Goal: Information Seeking & Learning: Learn about a topic

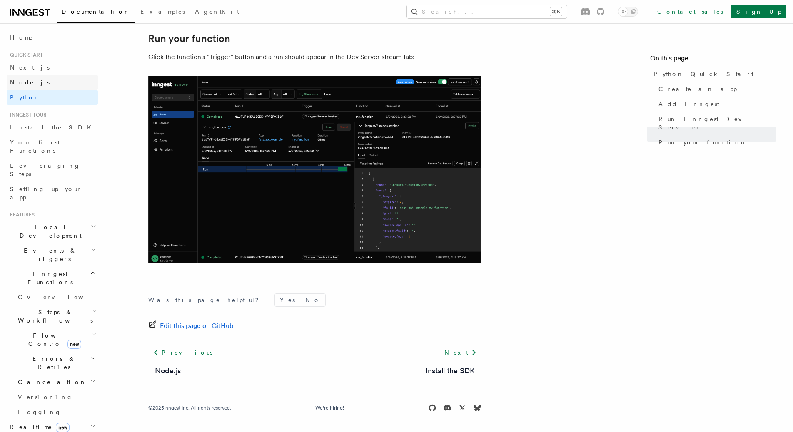
click at [33, 75] on link "Node.js" at bounding box center [52, 82] width 91 height 15
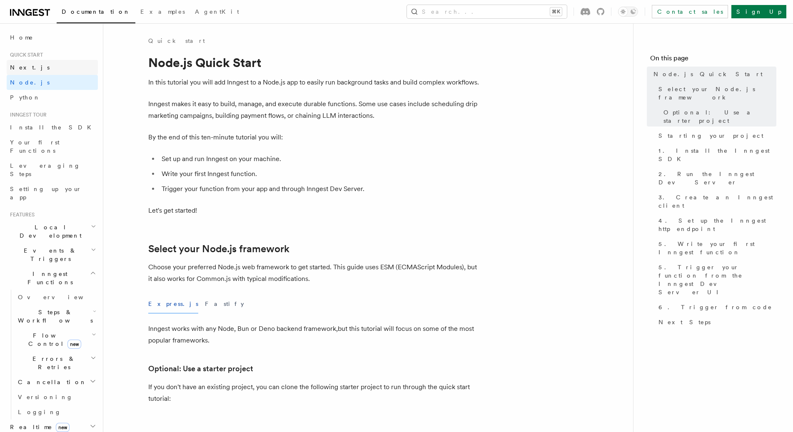
click at [50, 70] on link "Next.js" at bounding box center [52, 67] width 91 height 15
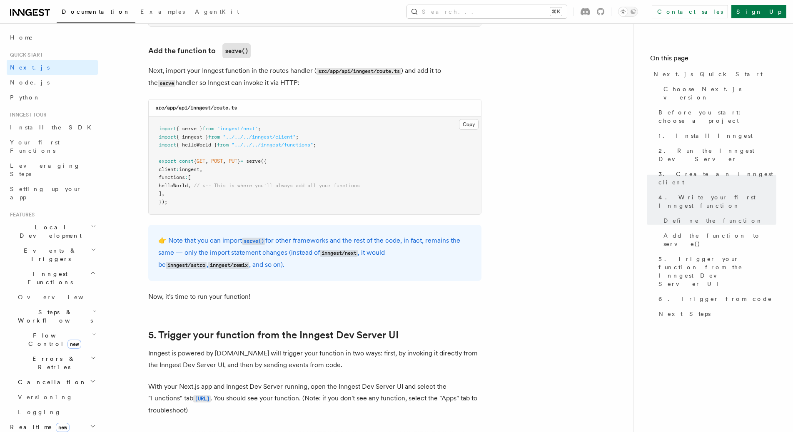
scroll to position [1769, 0]
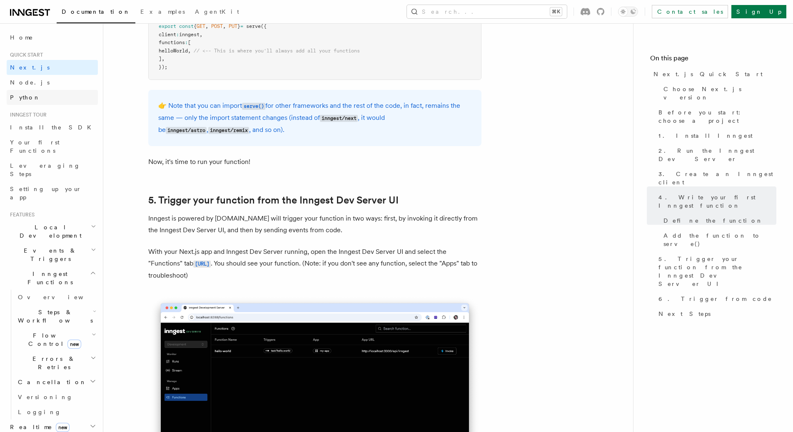
click at [39, 92] on link "Python" at bounding box center [52, 97] width 91 height 15
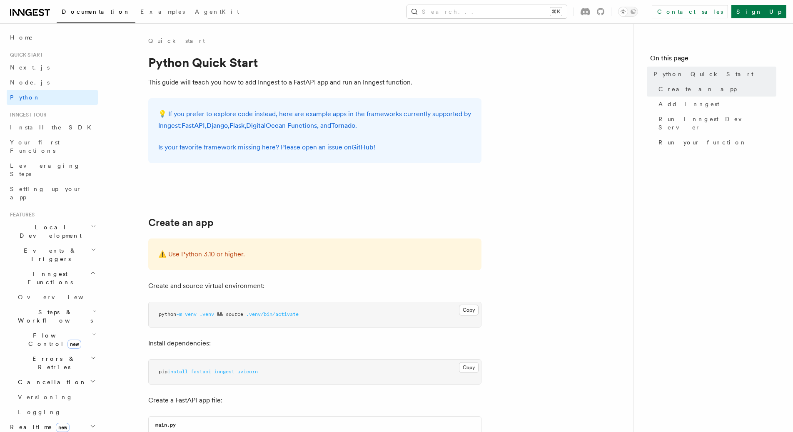
click at [24, 15] on icon at bounding box center [18, 12] width 12 height 7
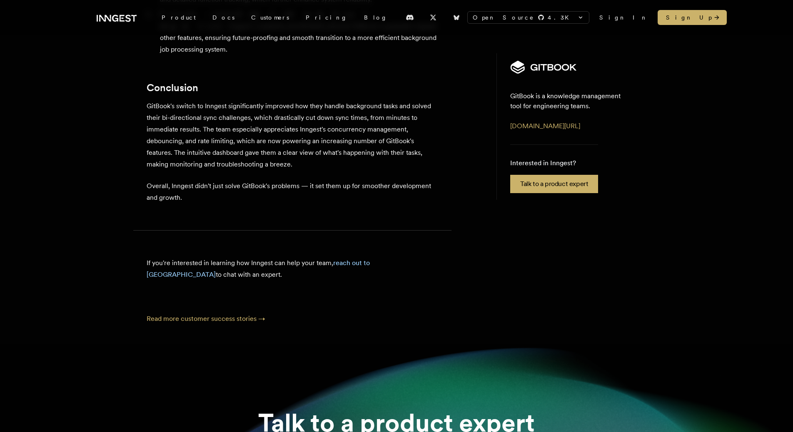
scroll to position [3073, 0]
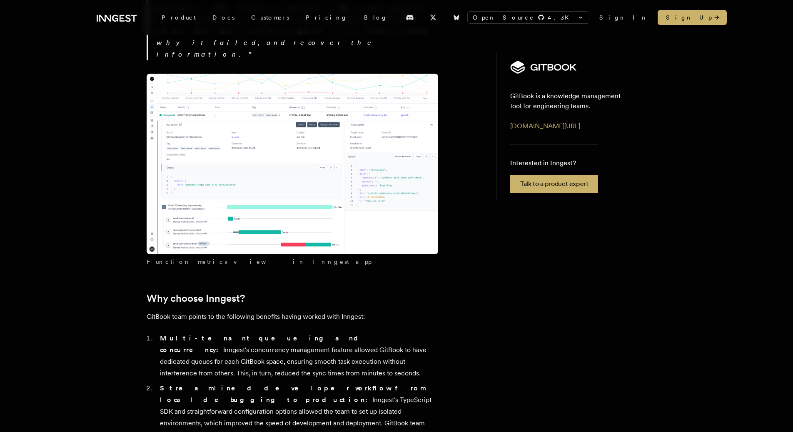
scroll to position [3073, 0]
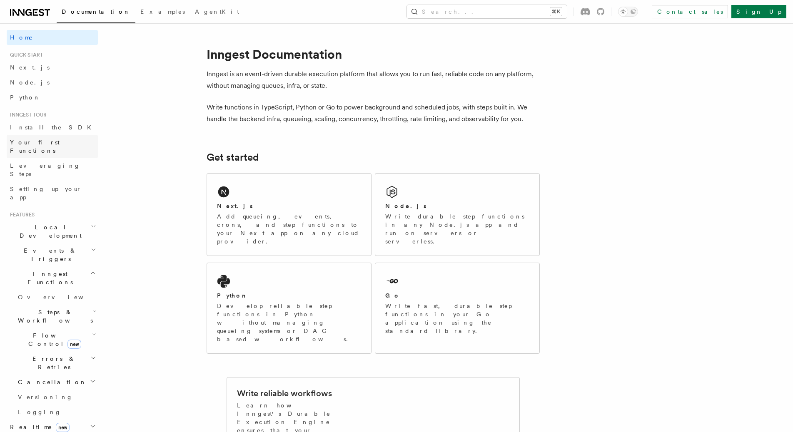
click at [50, 142] on span "Your first Functions" at bounding box center [35, 146] width 50 height 15
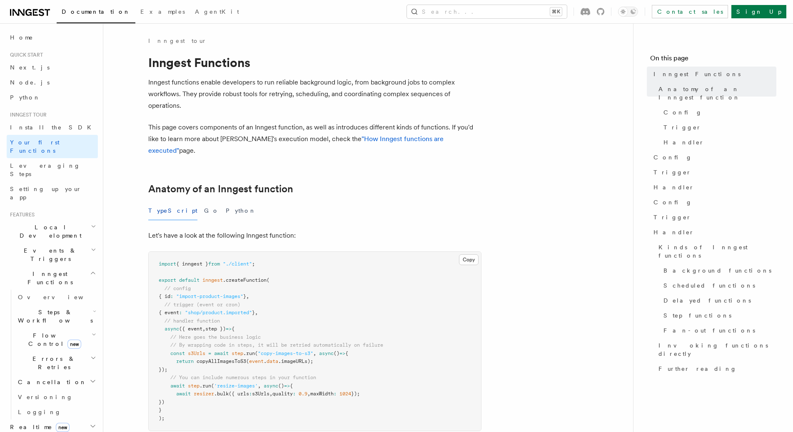
click at [197, 201] on div "TypeScript Go Python" at bounding box center [314, 210] width 333 height 19
click at [226, 201] on button "Python" at bounding box center [241, 210] width 30 height 19
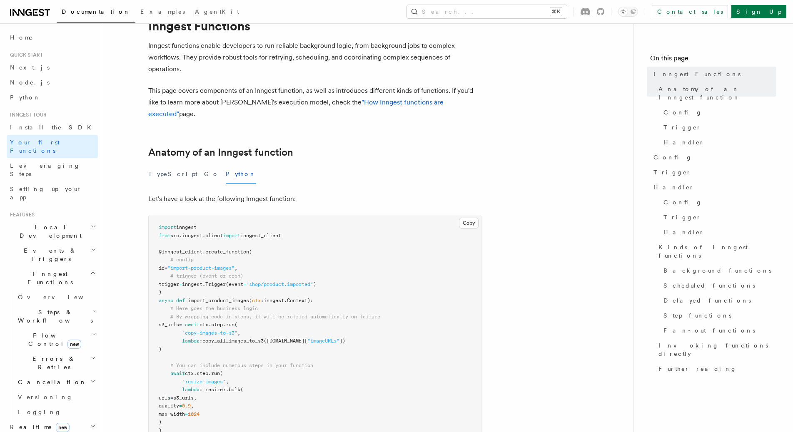
scroll to position [64, 0]
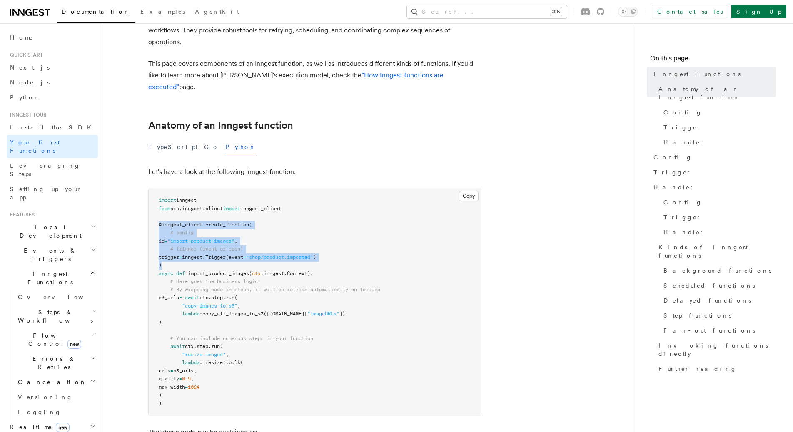
drag, startPoint x: 166, startPoint y: 250, endPoint x: 150, endPoint y: 211, distance: 42.8
click at [150, 211] on pre "import inngest from src . inngest . client import inngest_client @inngest_clien…" at bounding box center [315, 302] width 332 height 228
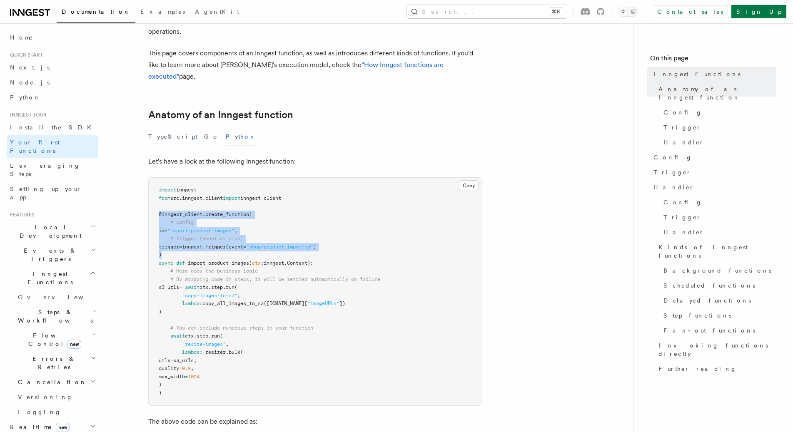
scroll to position [76, 0]
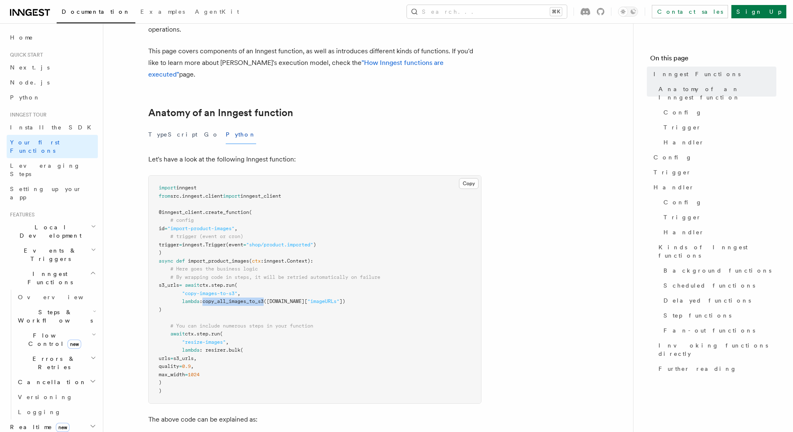
drag, startPoint x: 206, startPoint y: 290, endPoint x: 269, endPoint y: 290, distance: 63.3
click at [269, 298] on span "lambda : copy_all_images_to_s3 (ctx.event.data[ "imageURLs" ])" at bounding box center [252, 301] width 187 height 6
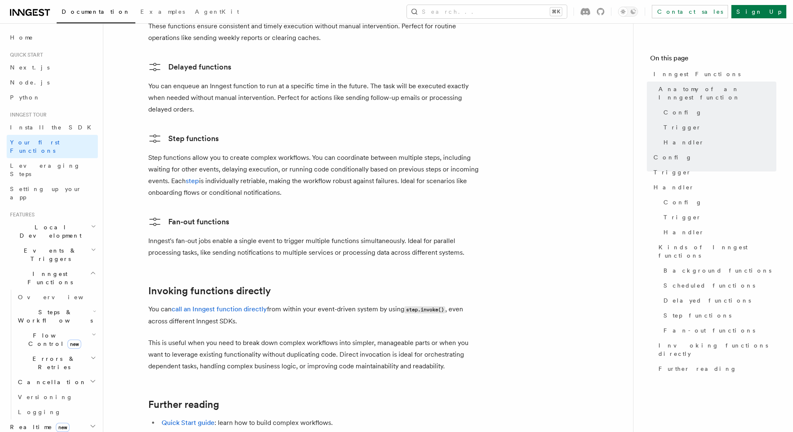
scroll to position [1657, 0]
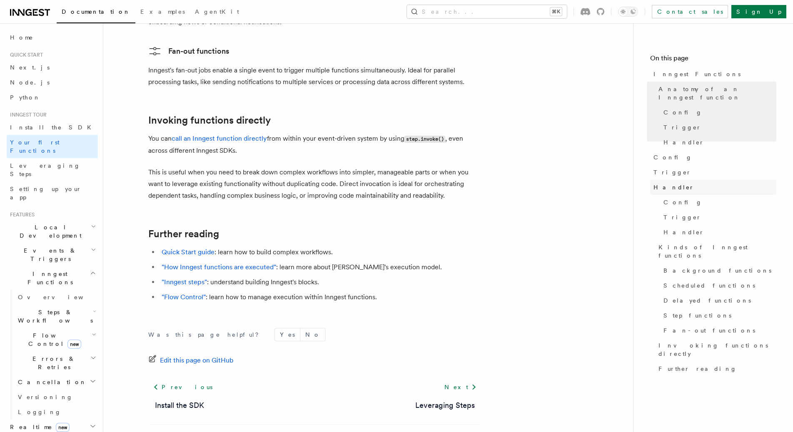
click at [670, 183] on span "Handler" at bounding box center [673, 187] width 41 height 8
click at [56, 159] on link "Leveraging Steps" at bounding box center [52, 169] width 91 height 23
